Goal: Download file/media

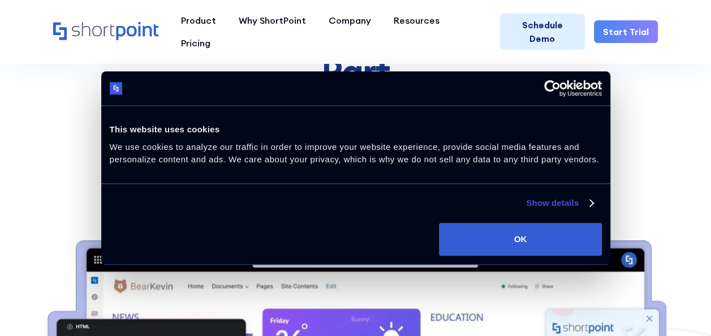
scroll to position [308, 0]
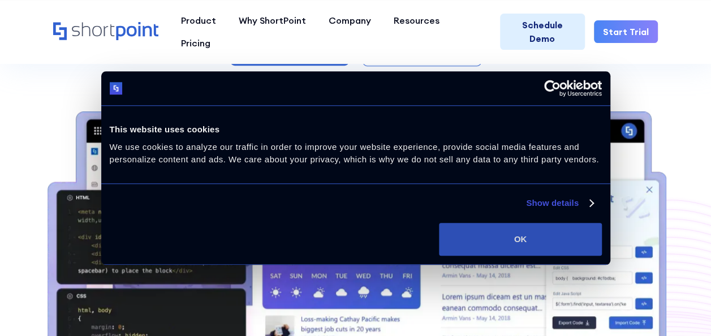
click at [557, 237] on button "OK" at bounding box center [520, 239] width 162 height 33
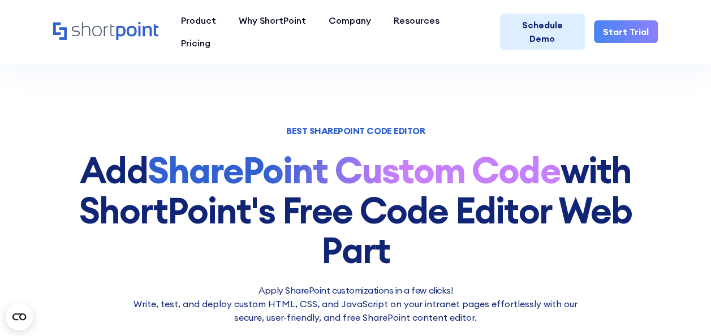
scroll to position [233, 0]
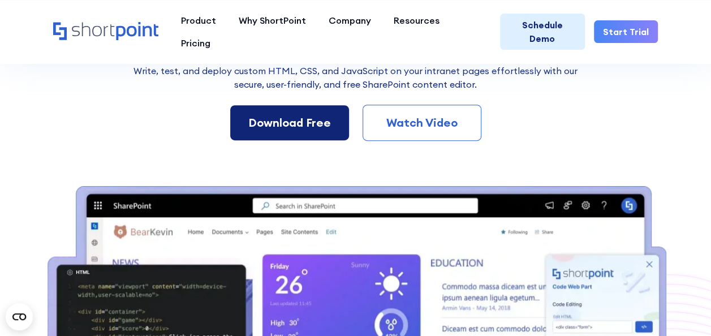
click at [271, 131] on div "Download Free" at bounding box center [289, 122] width 83 height 17
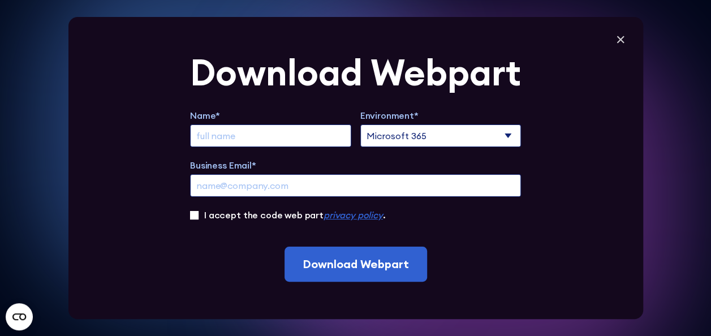
click at [276, 187] on input "Business Email*" at bounding box center [355, 185] width 331 height 23
paste input "[EMAIL_ADDRESS][DOMAIN_NAME]"
type input "[EMAIL_ADDRESS][DOMAIN_NAME]"
click at [239, 137] on input "Extend Trial" at bounding box center [270, 135] width 161 height 23
click at [231, 140] on input "Extend Trial" at bounding box center [270, 135] width 161 height 23
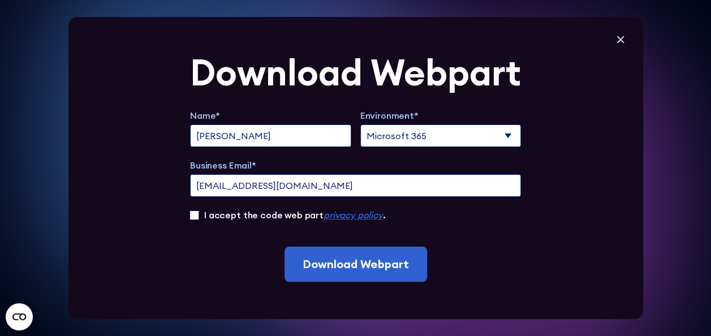
type input "[PERSON_NAME]"
click at [282, 217] on label "I accept the code web part privacy policy ." at bounding box center [294, 215] width 181 height 14
click at [198, 217] on input "I accept the code web part privacy policy ." at bounding box center [194, 215] width 8 height 8
checkbox input "true"
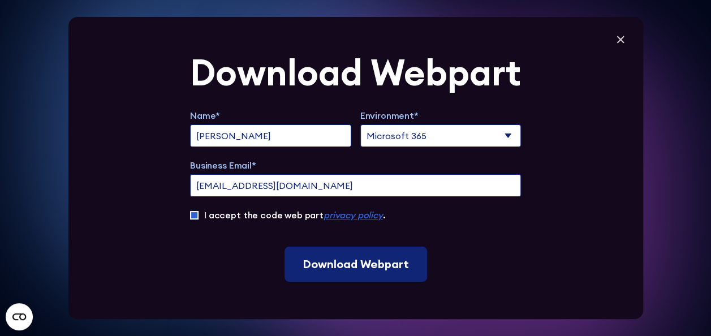
click at [352, 262] on input "Download Webpart" at bounding box center [355, 263] width 142 height 35
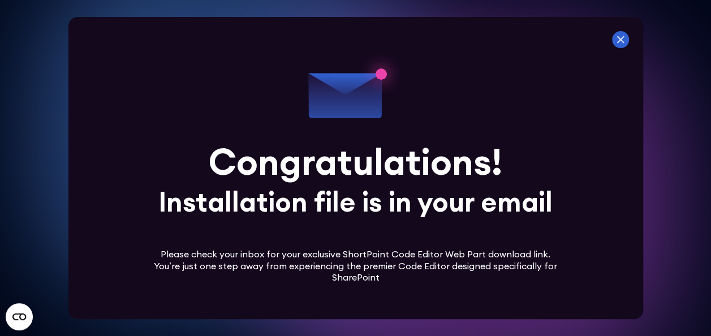
click at [623, 38] on icon at bounding box center [619, 39] width 7 height 7
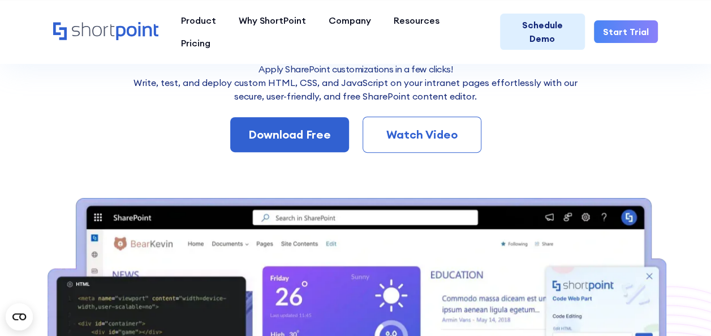
scroll to position [62, 0]
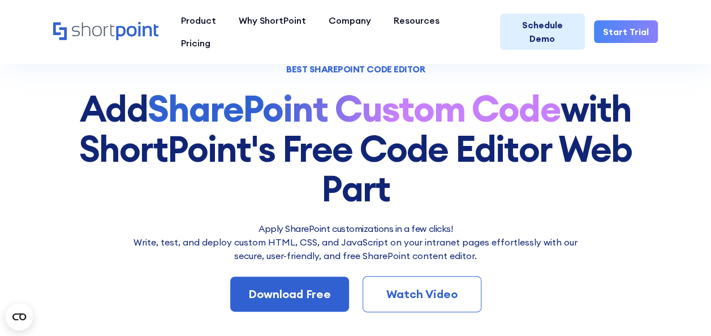
click at [435, 293] on div "Watch Video" at bounding box center [421, 293] width 81 height 17
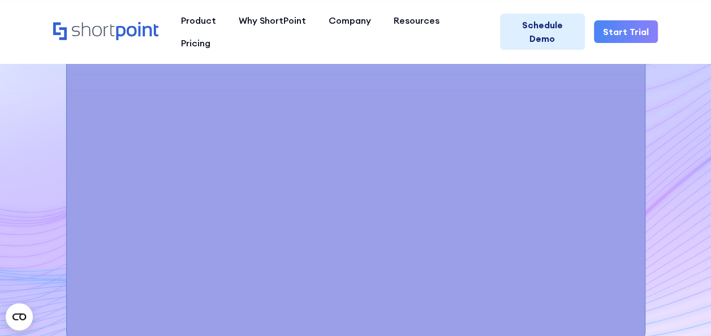
scroll to position [4260, 0]
